Goal: Obtain resource: Download file/media

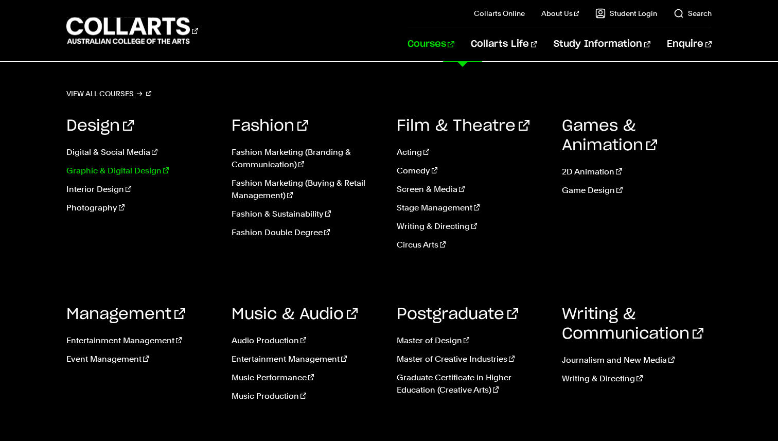
click at [77, 171] on link "Graphic & Digital Design" at bounding box center [141, 171] width 150 height 12
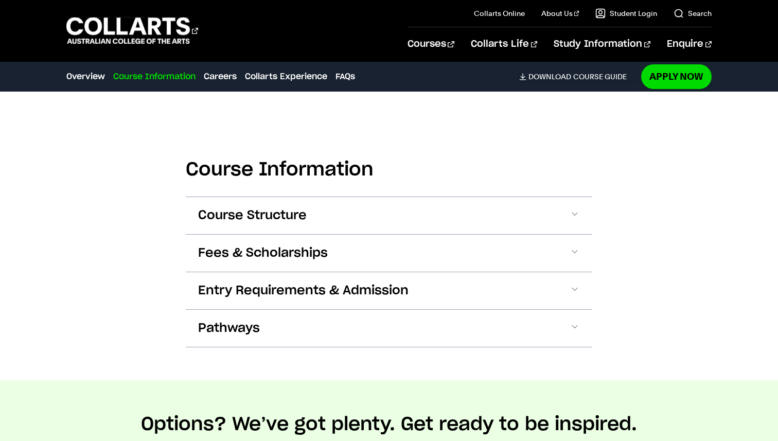
scroll to position [1247, 0]
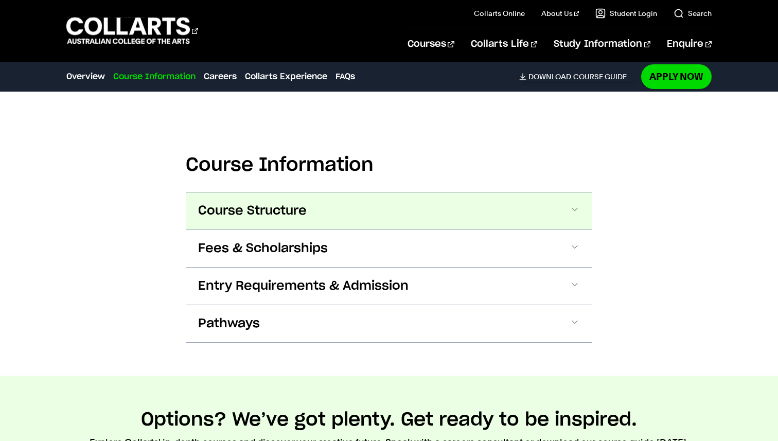
click at [352, 192] on button "Course Structure" at bounding box center [389, 210] width 406 height 37
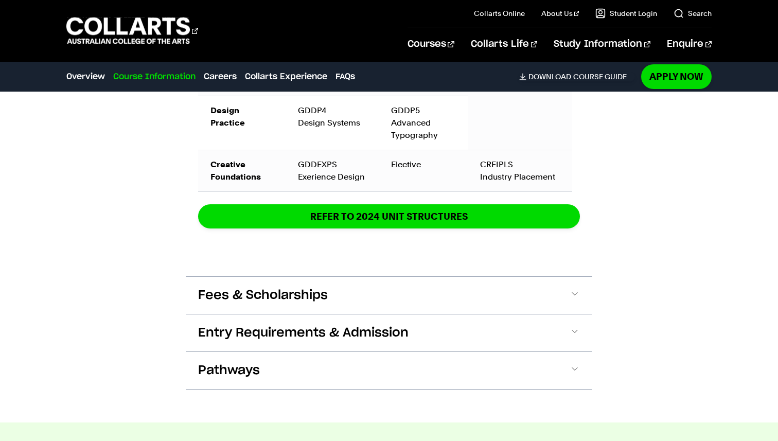
scroll to position [1992, 0]
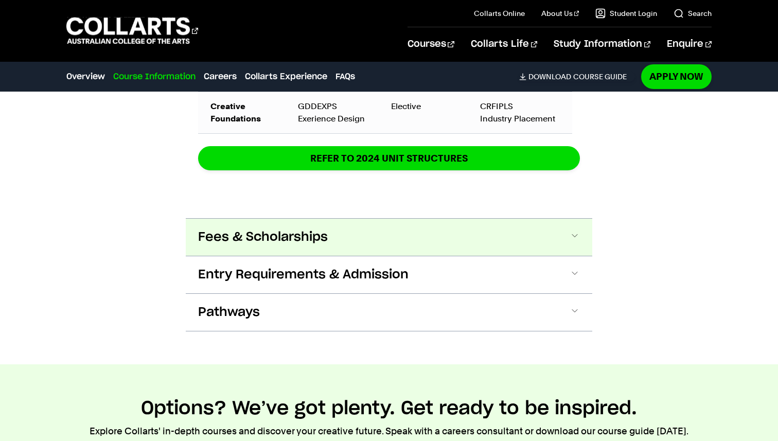
click at [244, 219] on button "Fees & Scholarships" at bounding box center [389, 237] width 406 height 37
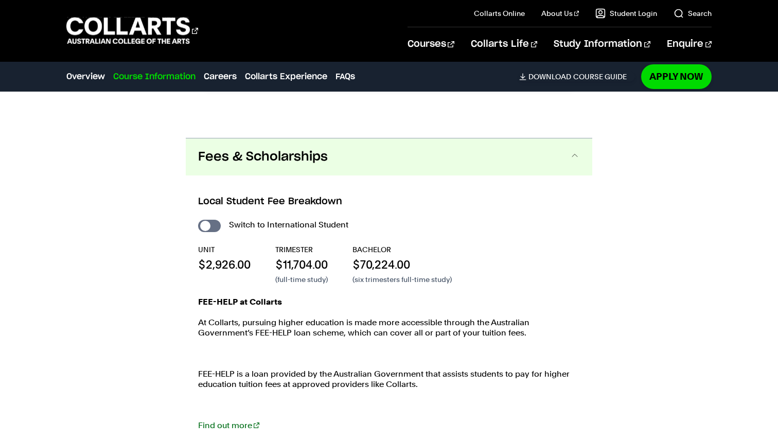
scroll to position [2141, 0]
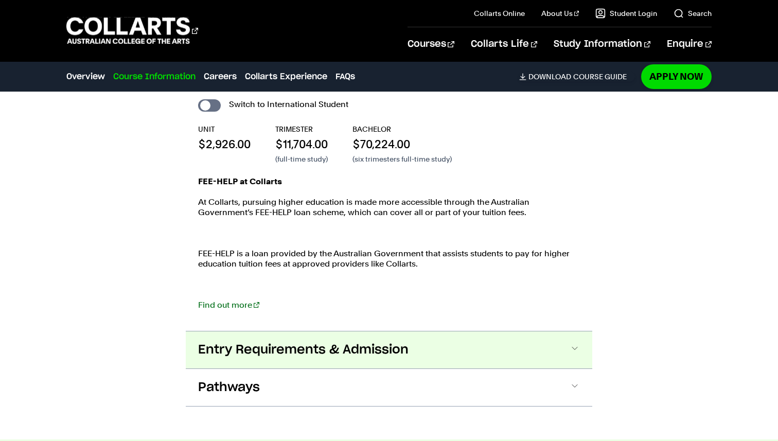
click at [442, 331] on button "Entry Requirements & Admission" at bounding box center [389, 349] width 406 height 37
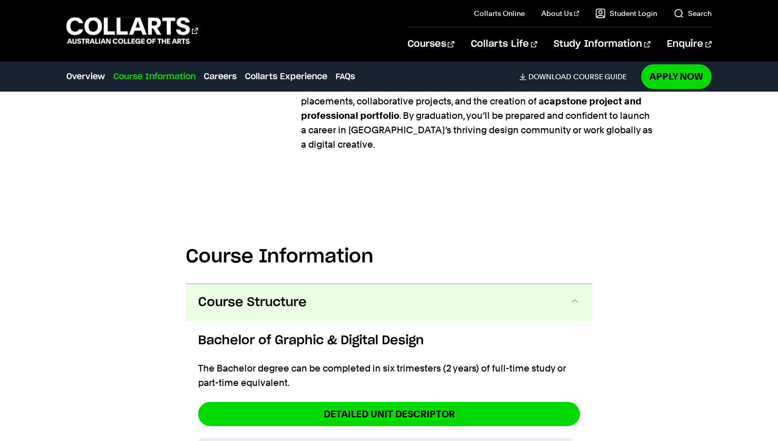
scroll to position [1137, 0]
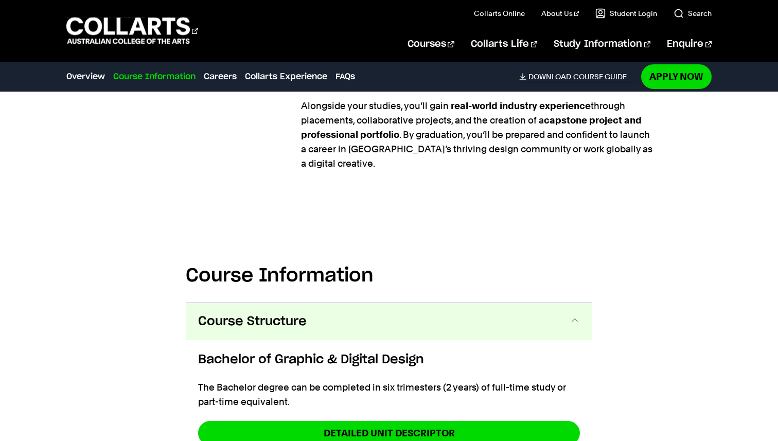
click at [415, 303] on button "Course Structure" at bounding box center [389, 321] width 406 height 37
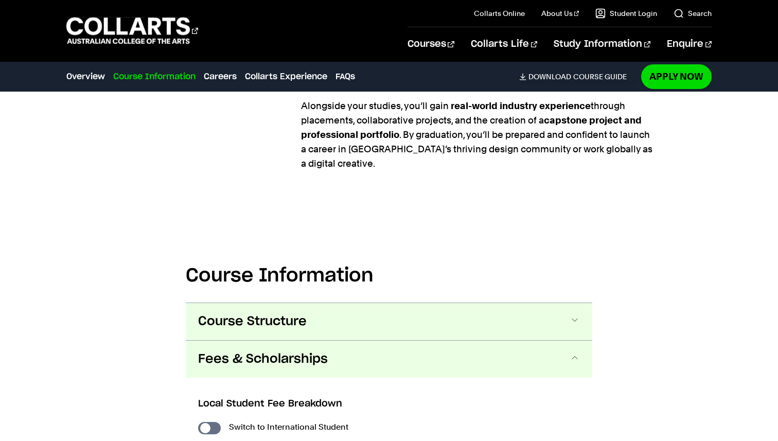
click at [415, 303] on button "Course Structure" at bounding box center [389, 321] width 406 height 37
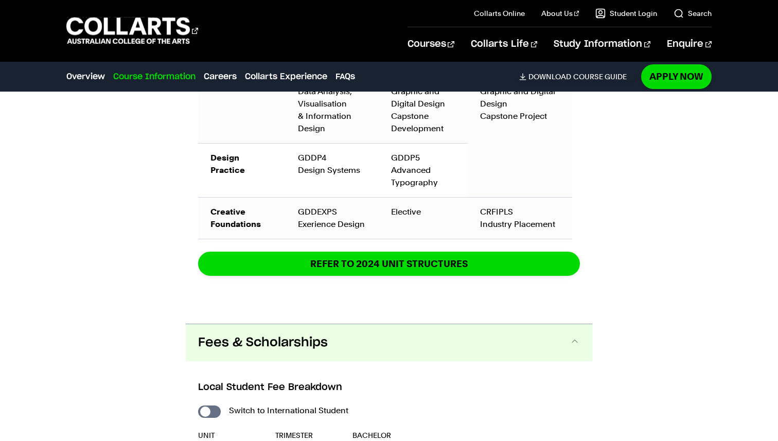
scroll to position [1938, 0]
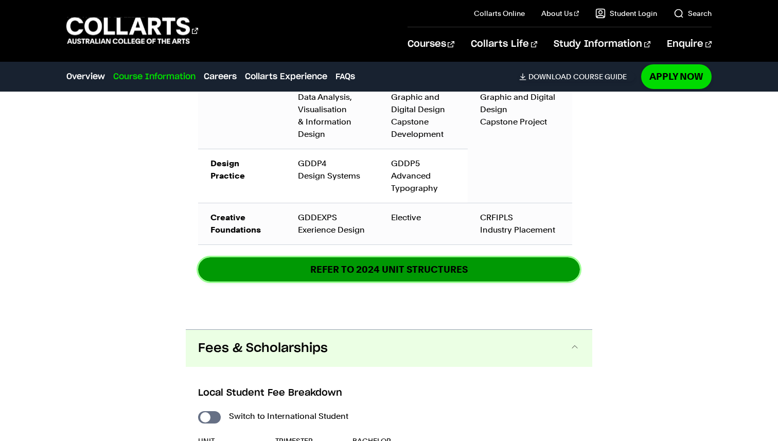
click at [273, 257] on link "REFER TO 2024 unit structures" at bounding box center [389, 269] width 382 height 24
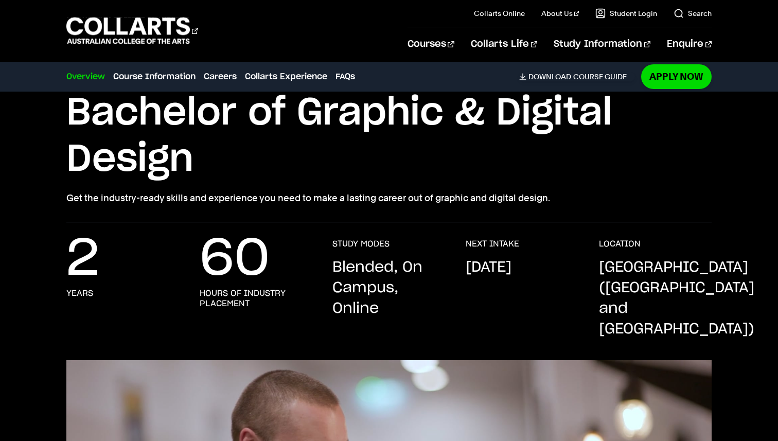
scroll to position [0, 0]
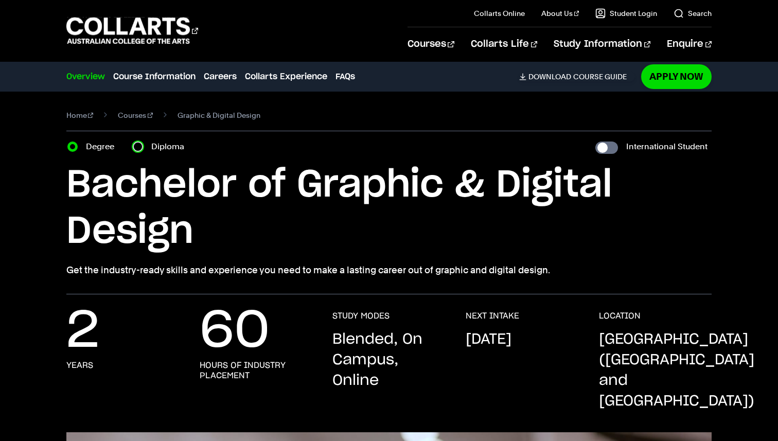
click at [137, 144] on input "Diploma" at bounding box center [138, 146] width 10 height 10
radio input "true"
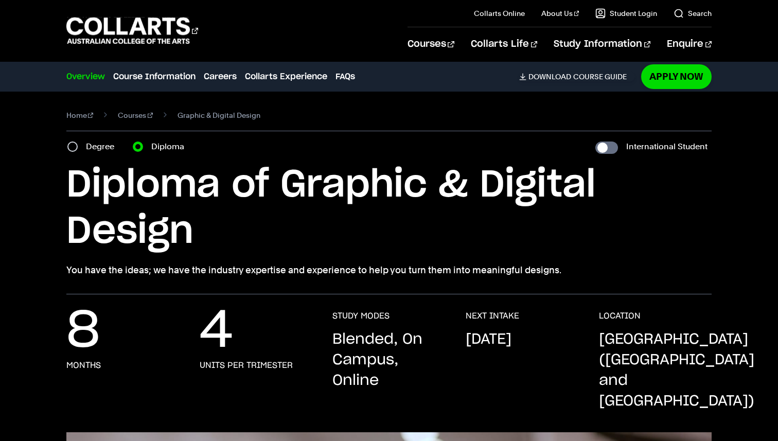
click at [74, 141] on div "Degree" at bounding box center [93, 146] width 53 height 14
click at [72, 144] on input "Degree" at bounding box center [72, 146] width 10 height 10
radio input "true"
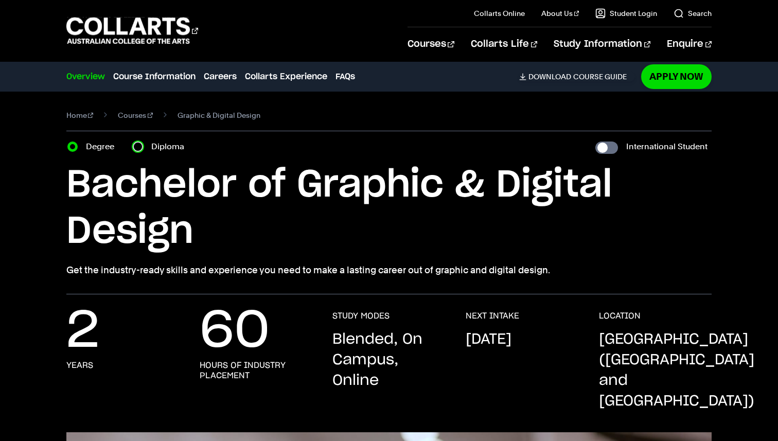
click at [136, 146] on input "Diploma" at bounding box center [138, 146] width 10 height 10
radio input "true"
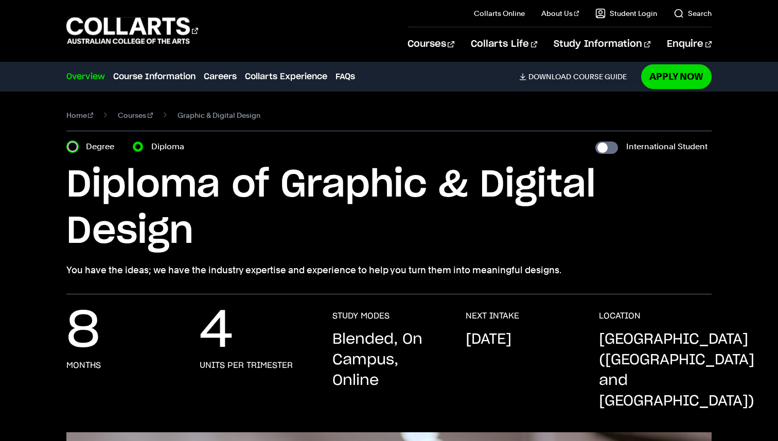
click at [70, 147] on input "Degree" at bounding box center [72, 146] width 10 height 10
radio input "true"
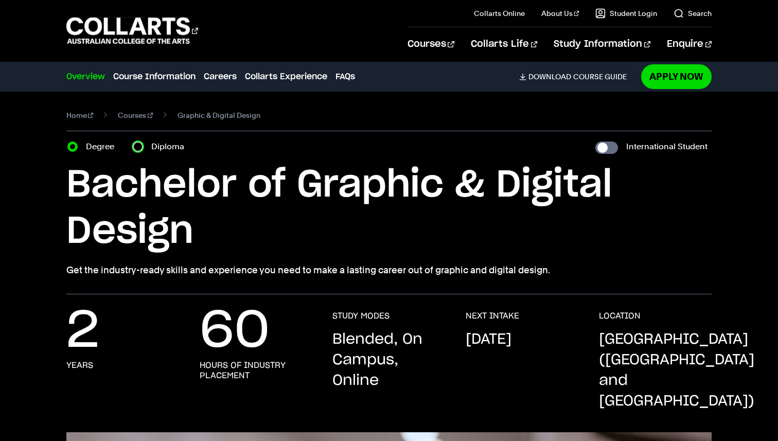
click at [139, 144] on input "Diploma" at bounding box center [138, 146] width 10 height 10
radio input "true"
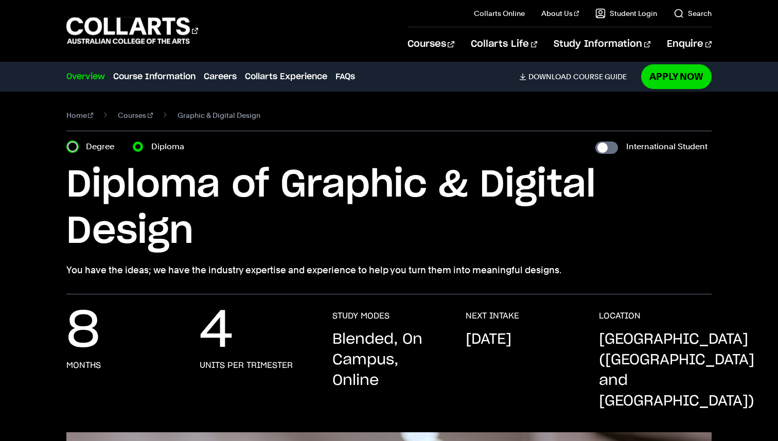
click at [74, 147] on input "Degree" at bounding box center [72, 146] width 10 height 10
radio input "true"
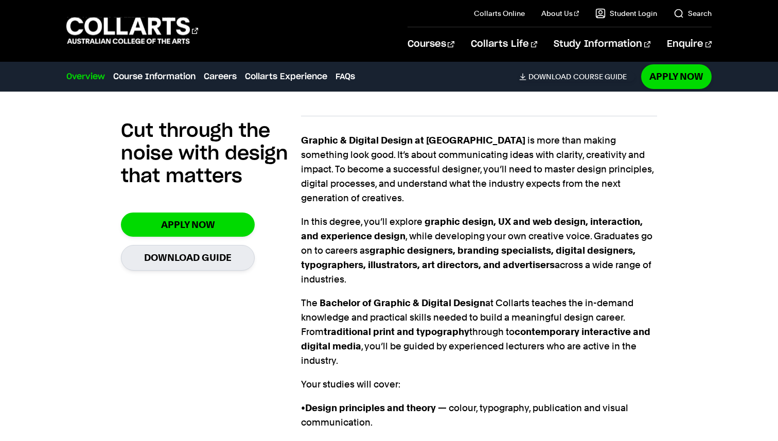
scroll to position [723, 0]
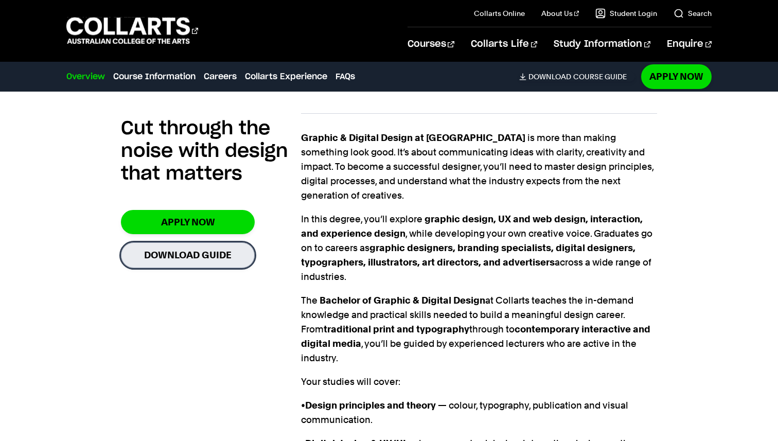
click at [172, 242] on link "Download Guide" at bounding box center [188, 254] width 134 height 25
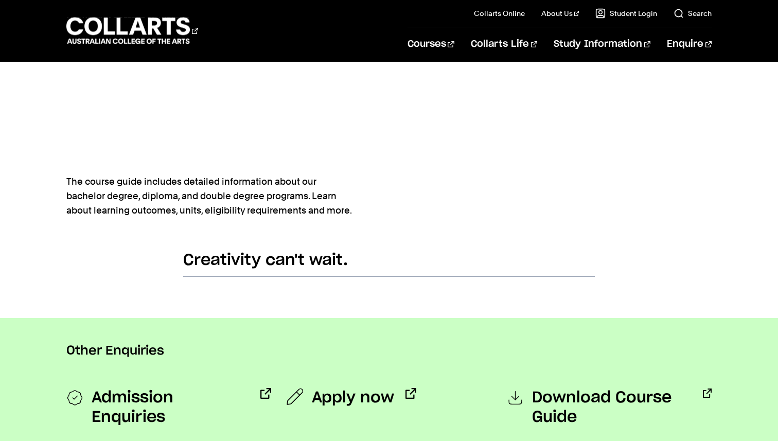
scroll to position [533, 0]
